Goal: Check status: Check status

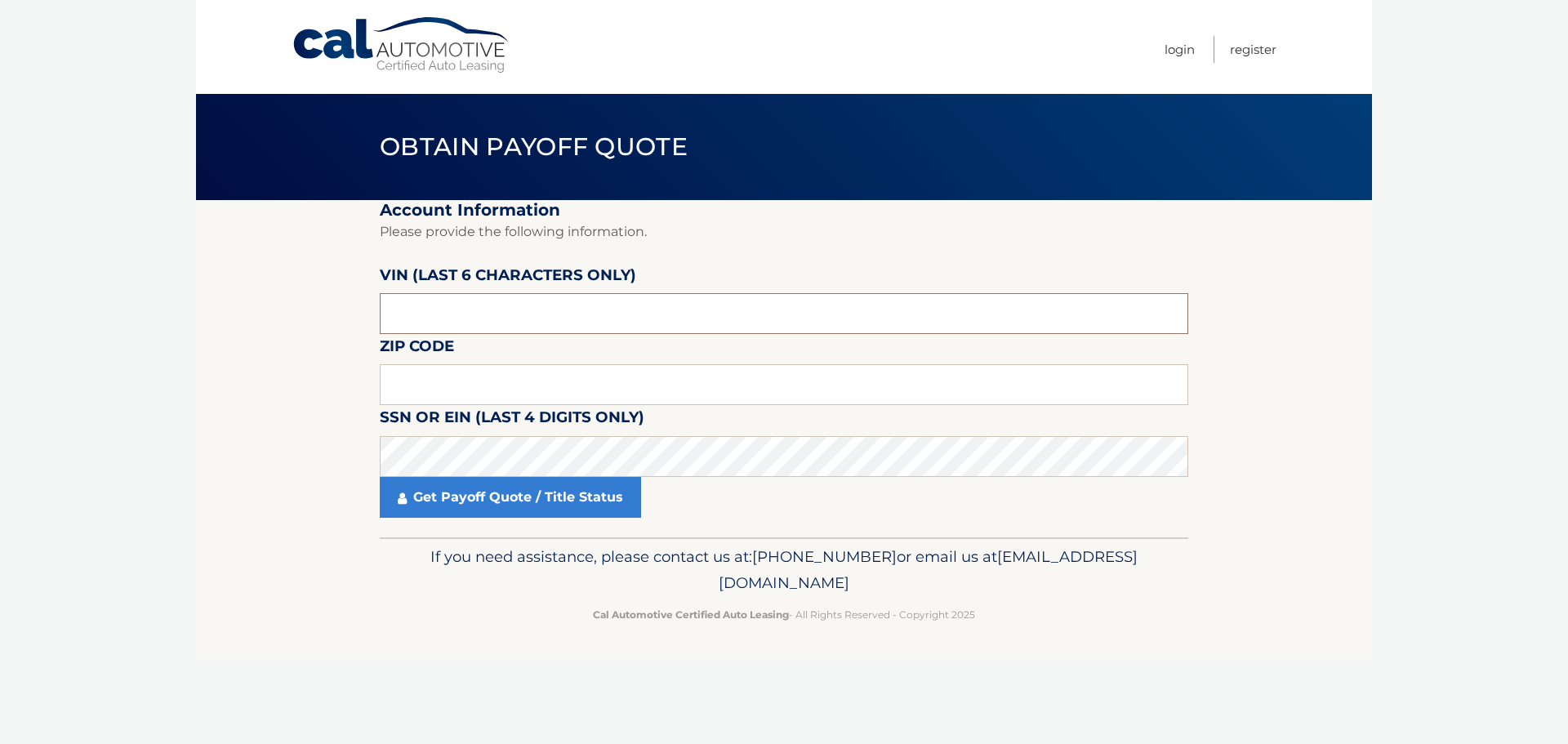
click at [580, 311] on input "text" at bounding box center [784, 314] width 809 height 41
type input "207216"
type input "15226"
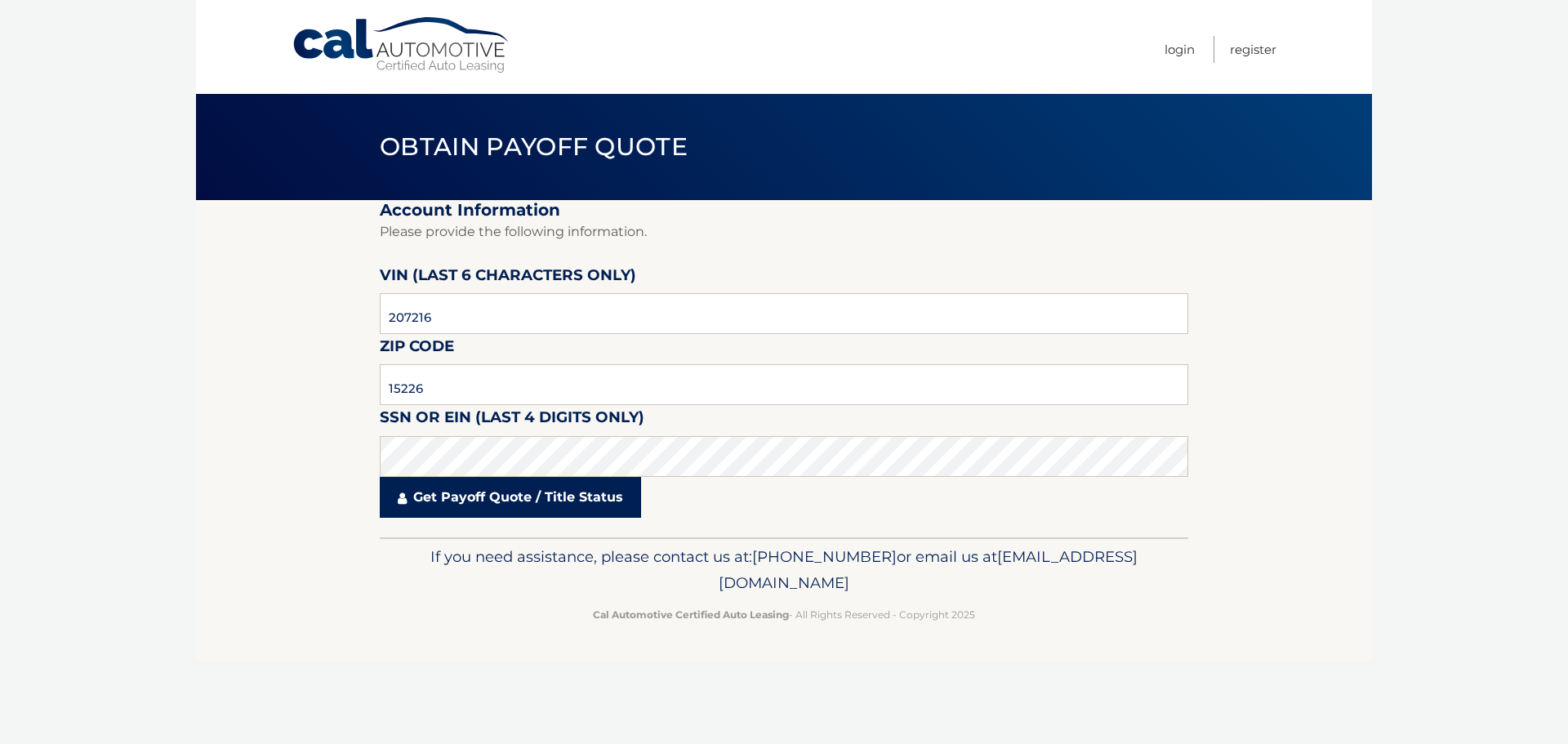
click at [446, 499] on link "Get Payoff Quote / Title Status" at bounding box center [510, 498] width 261 height 41
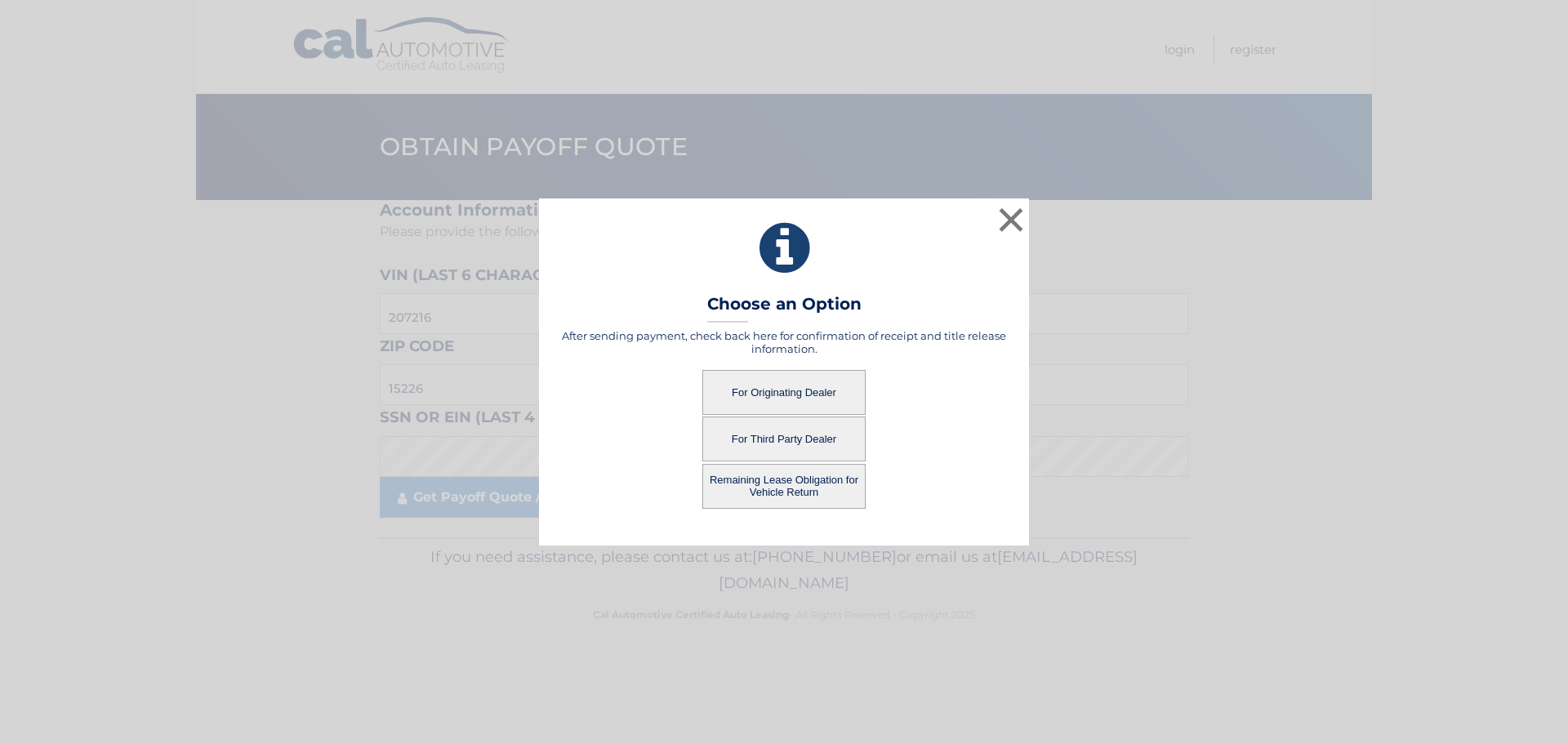
click at [826, 401] on button "For Originating Dealer" at bounding box center [784, 392] width 163 height 45
click at [793, 397] on button "For Originating Dealer" at bounding box center [784, 392] width 163 height 45
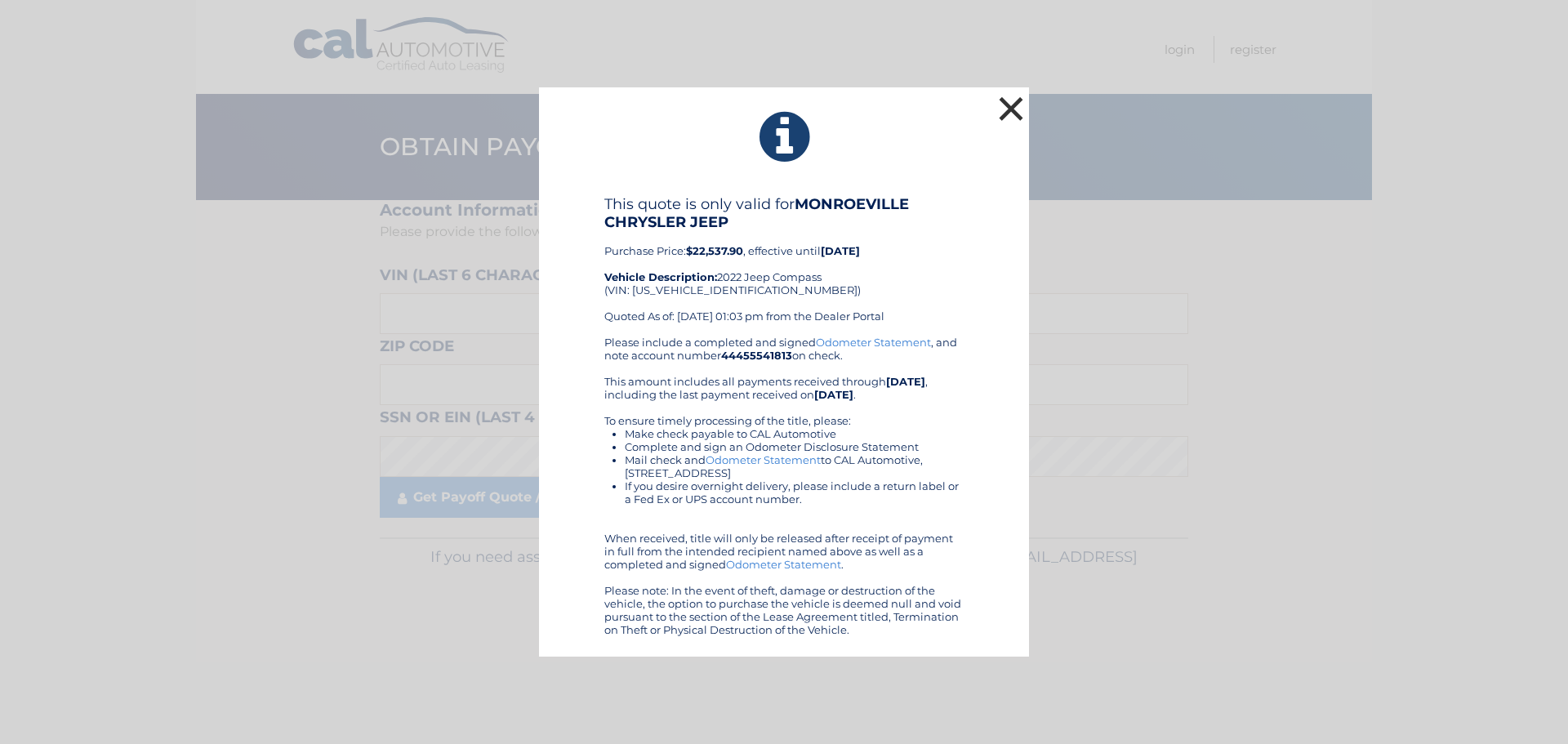
click at [1016, 117] on button "×" at bounding box center [1011, 108] width 33 height 33
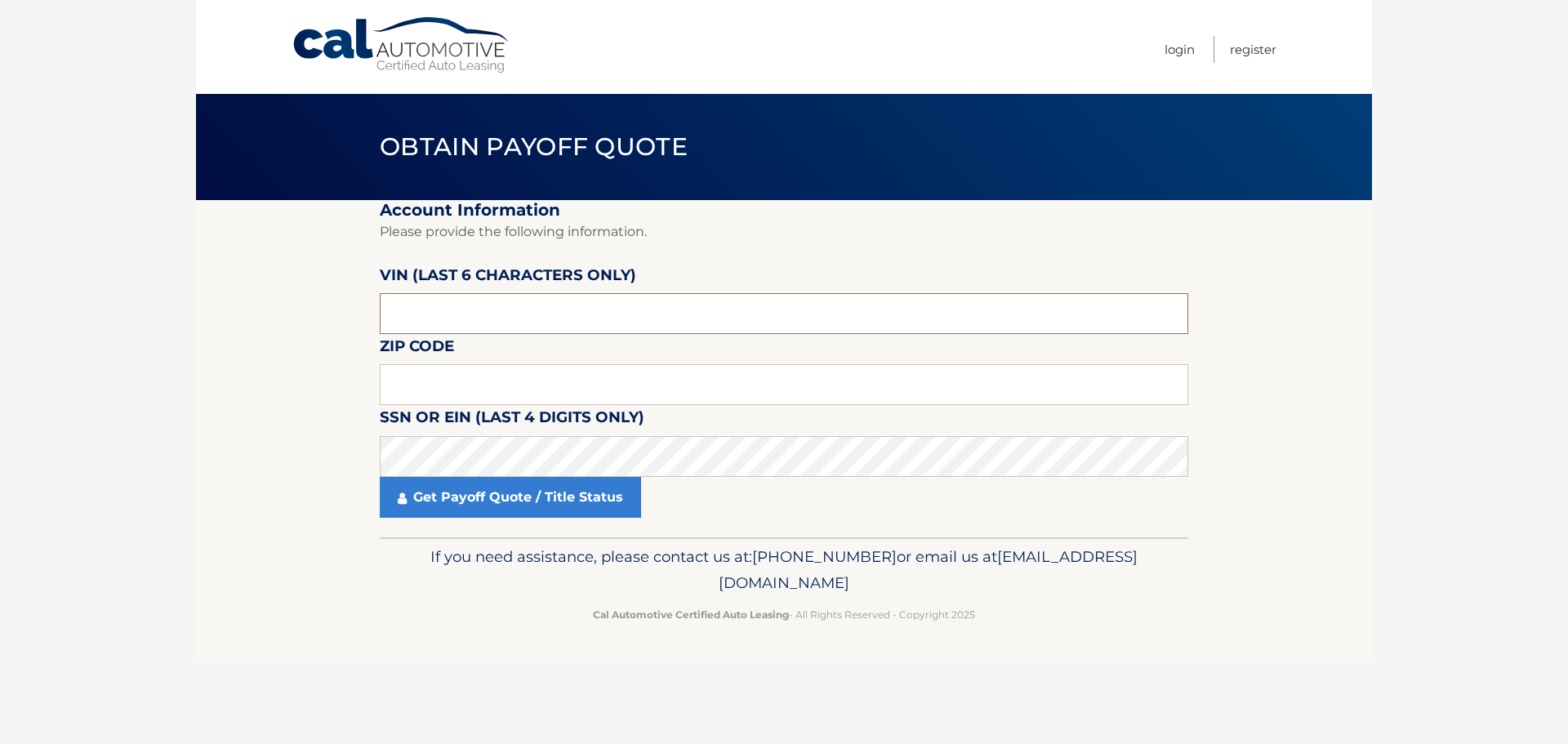
click at [624, 317] on input "text" at bounding box center [784, 314] width 809 height 41
type input "207216"
type input "15226"
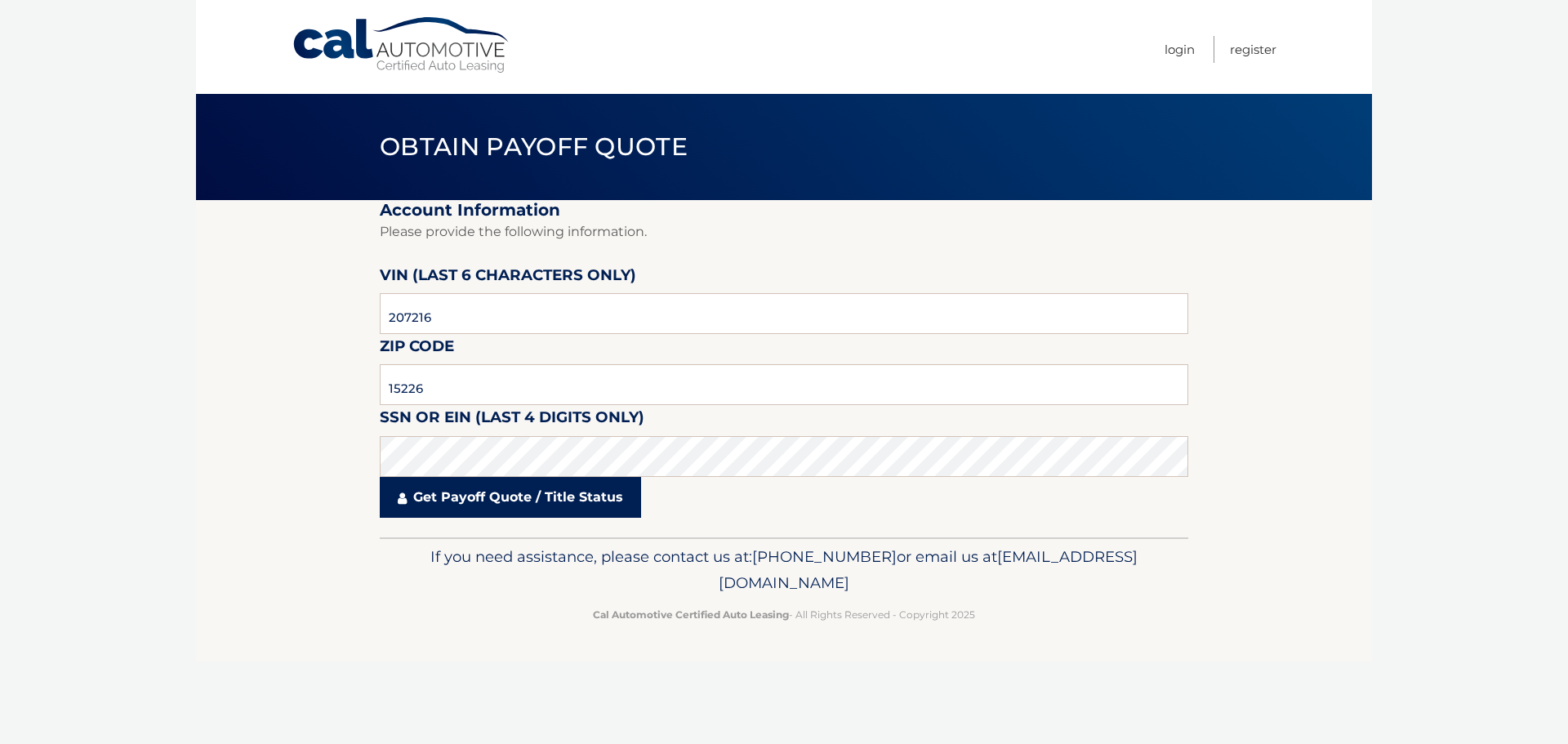
click at [539, 500] on link "Get Payoff Quote / Title Status" at bounding box center [510, 498] width 261 height 41
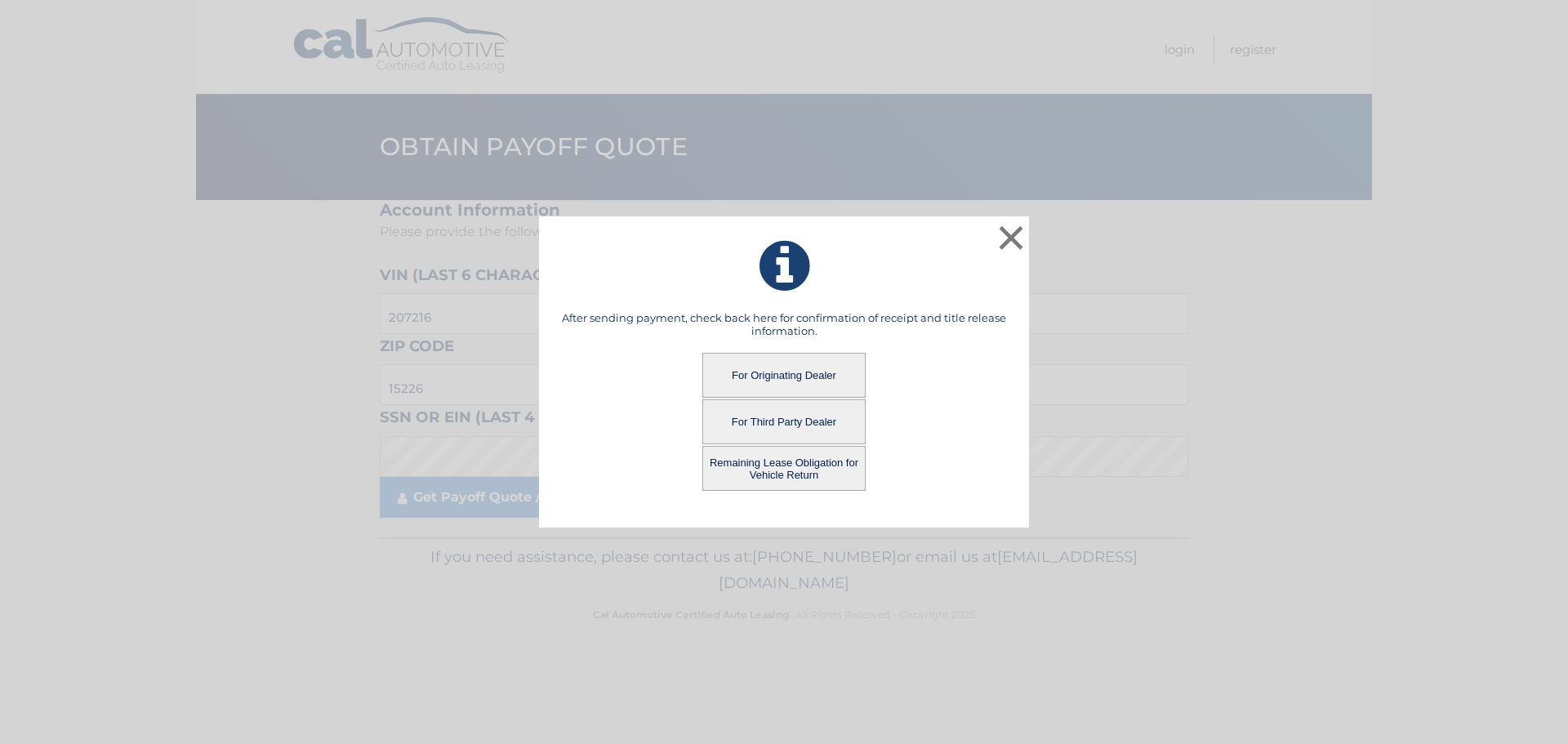
click at [751, 475] on button "Remaining Lease Obligation for Vehicle Return" at bounding box center [784, 468] width 163 height 45
click at [783, 466] on button "Remaining Lease Obligation for Vehicle Return" at bounding box center [784, 468] width 163 height 45
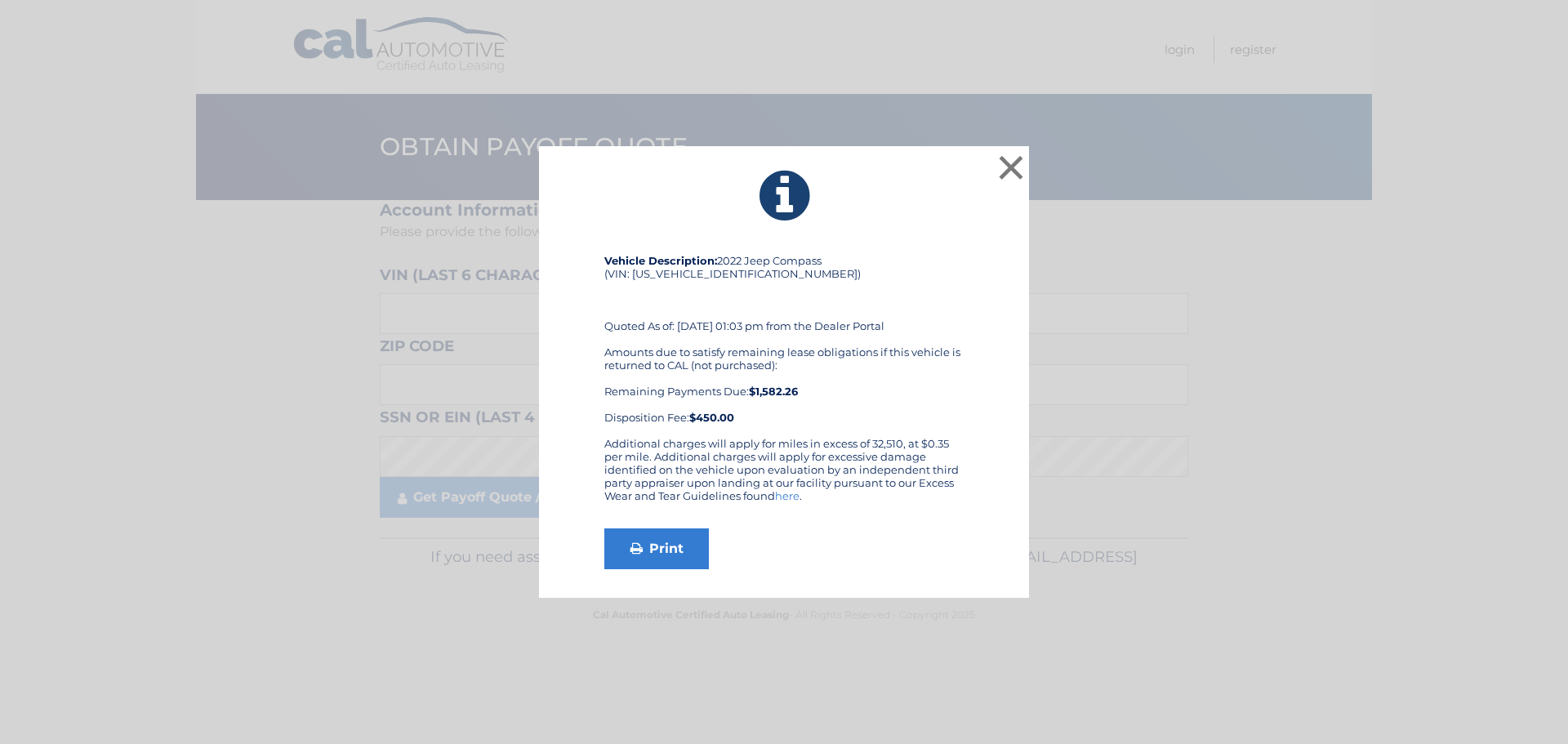
click at [1089, 603] on div "× Vehicle Description: 2022 Jeep Compass (VIN: [US_VEHICLE_IDENTIFICATION_NUMBE…" at bounding box center [784, 372] width 1568 height 744
